Goal: Transaction & Acquisition: Purchase product/service

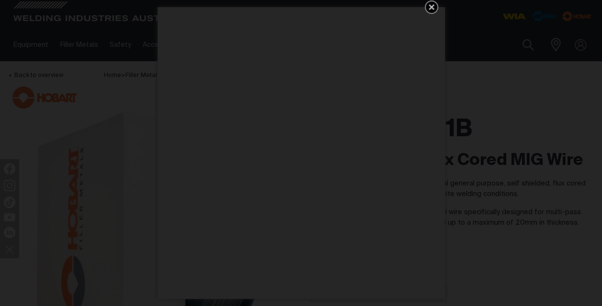
click at [429, 7] on icon "Get 5 WIA Welding Guides Free!" at bounding box center [431, 6] width 11 height 11
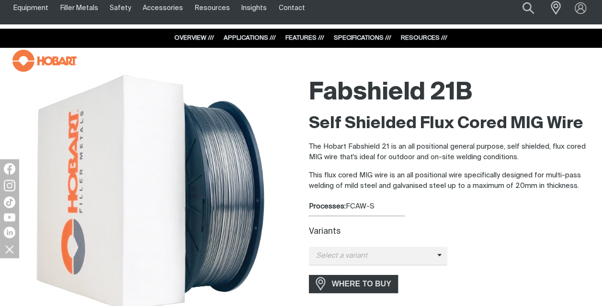
scroll to position [22, 0]
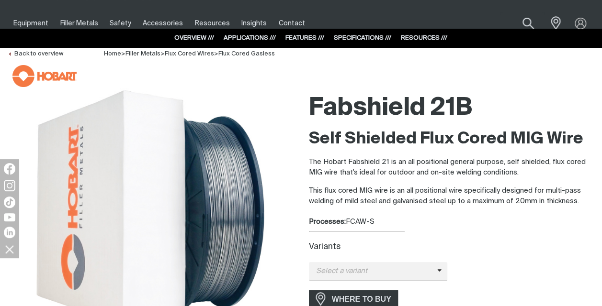
drag, startPoint x: 373, startPoint y: 218, endPoint x: 348, endPoint y: 220, distance: 25.4
click at [348, 220] on div "Processes: FCAW-S" at bounding box center [452, 222] width 286 height 11
copy div "FCAW-S"
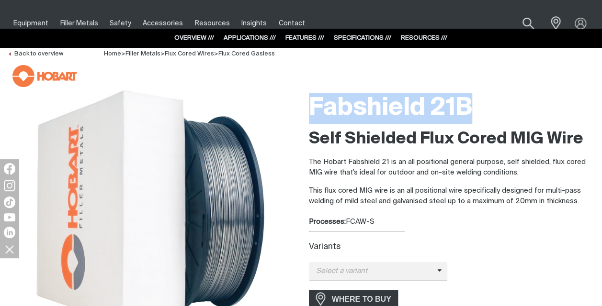
drag, startPoint x: 312, startPoint y: 101, endPoint x: 467, endPoint y: 99, distance: 155.1
click at [467, 99] on h1 "Fabshield 21B" at bounding box center [452, 108] width 286 height 31
copy h1 "Fabshield 21B"
click at [378, 268] on span "Select a variant" at bounding box center [373, 271] width 128 height 11
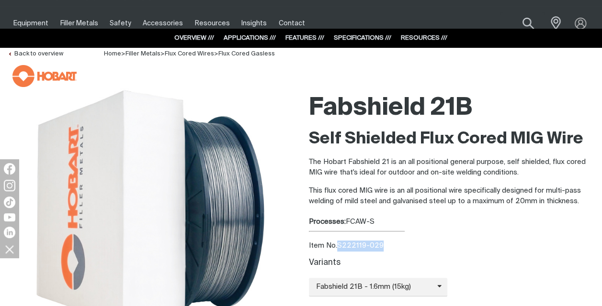
drag, startPoint x: 383, startPoint y: 242, endPoint x: 336, endPoint y: 249, distance: 48.0
click at [336, 249] on div "Item No. S222119-029" at bounding box center [452, 246] width 286 height 11
copy div "S222119-029"
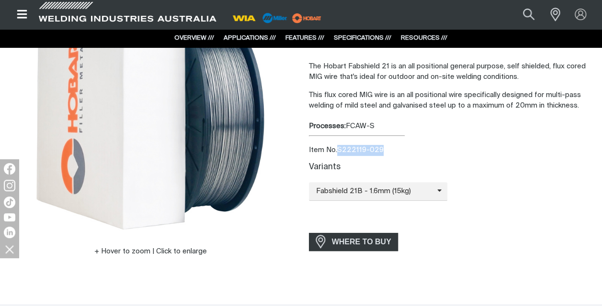
scroll to position [98, 0]
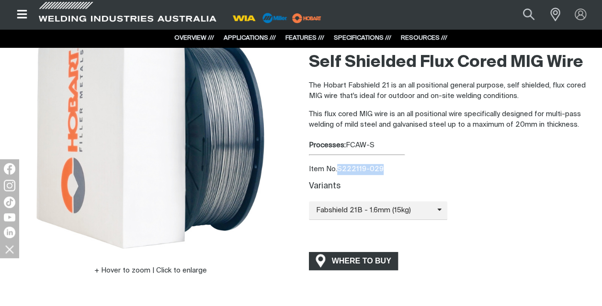
click at [342, 255] on span "WHERE TO BUY" at bounding box center [362, 261] width 72 height 15
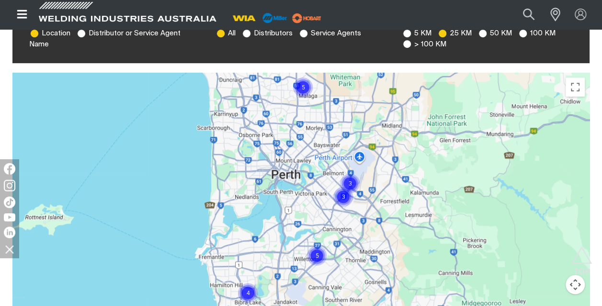
scroll to position [306, 0]
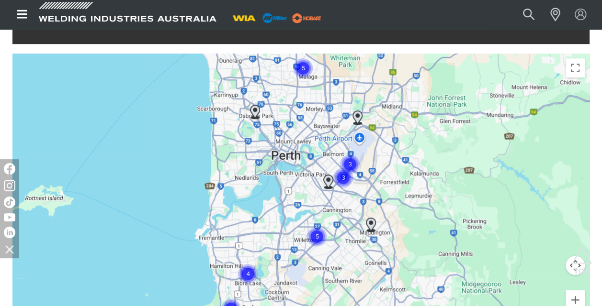
click at [306, 72] on img "Cluster of 5 markers" at bounding box center [302, 68] width 29 height 29
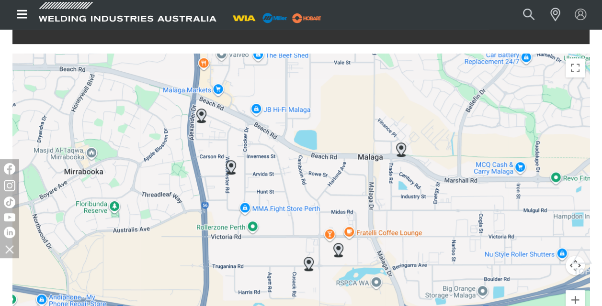
click at [202, 120] on img at bounding box center [201, 116] width 18 height 22
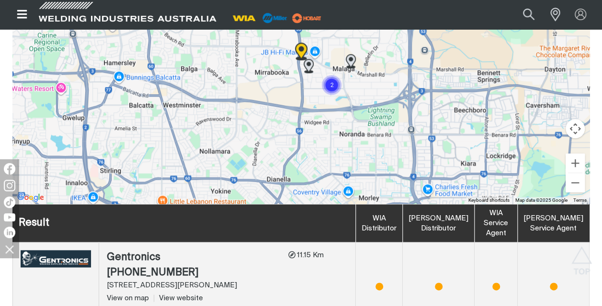
scroll to position [429, 0]
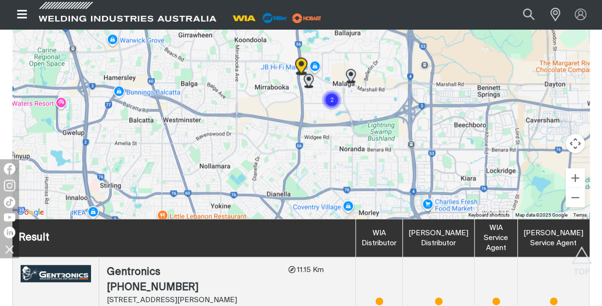
click at [335, 102] on img "Cluster of 2 markers" at bounding box center [331, 99] width 29 height 29
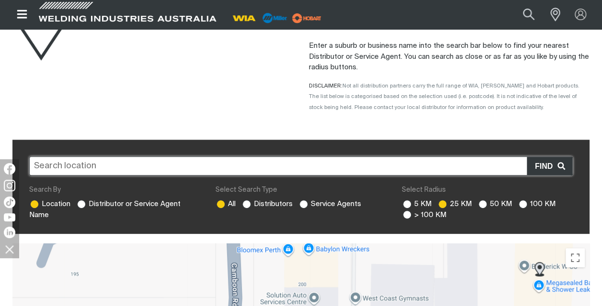
scroll to position [0, 0]
